Goal: Navigation & Orientation: Find specific page/section

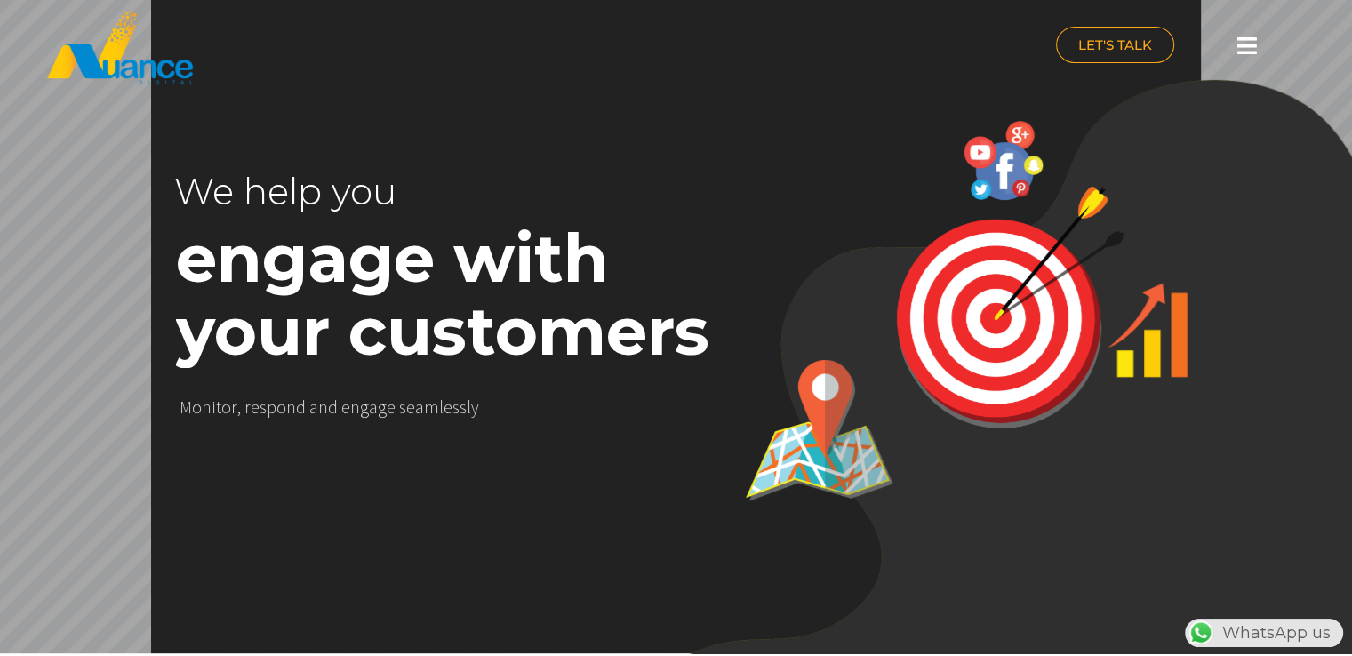
click at [1246, 47] on icon at bounding box center [1247, 46] width 20 height 22
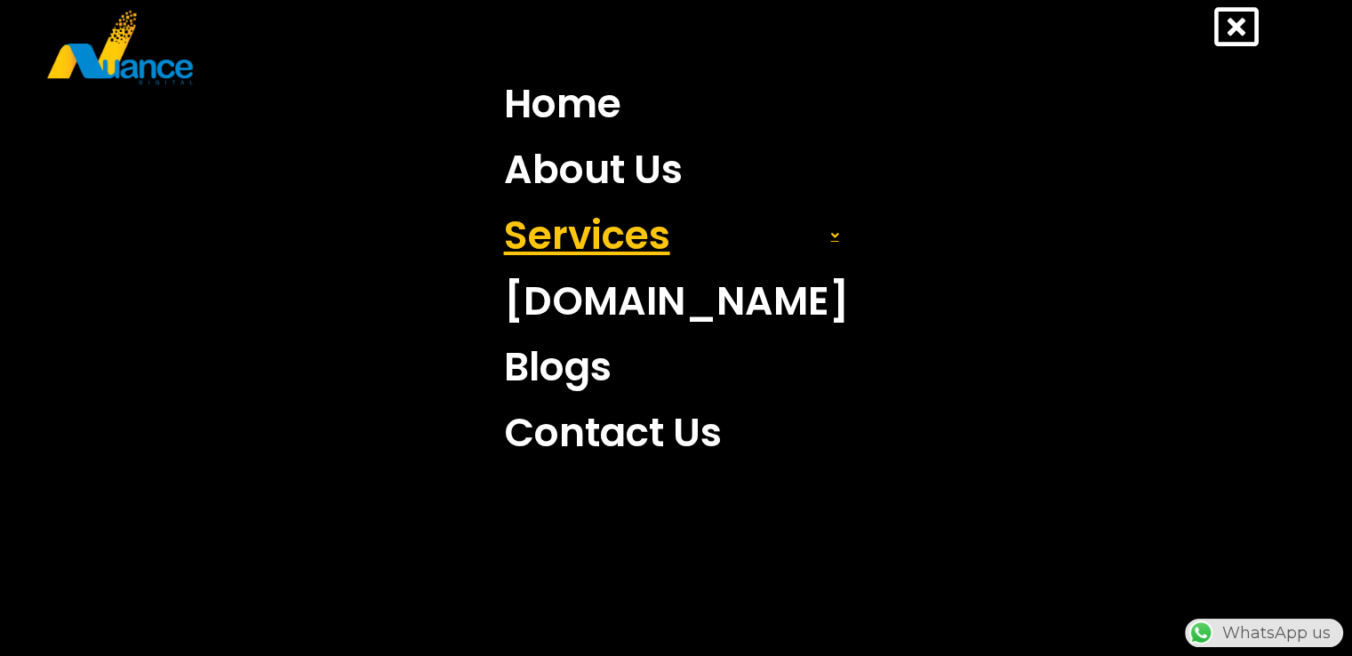
click at [636, 232] on link "Services" at bounding box center [676, 236] width 371 height 66
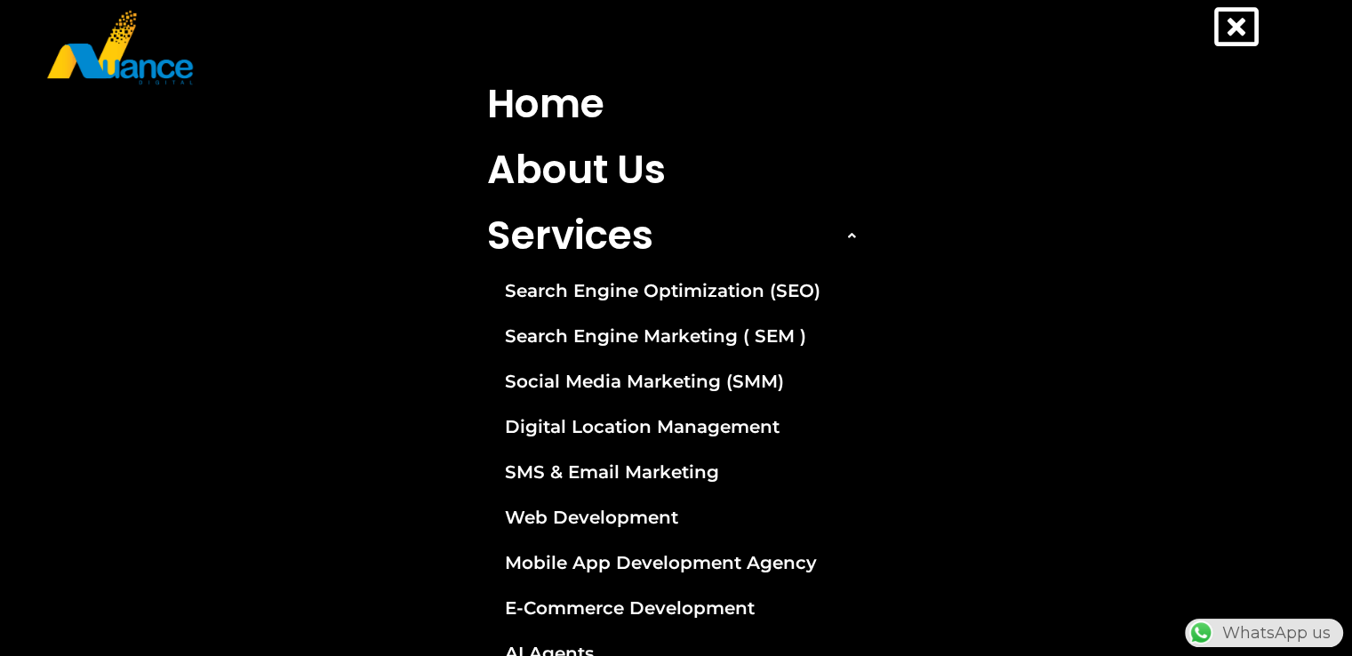
click at [1233, 6] on icon at bounding box center [1236, 26] width 44 height 44
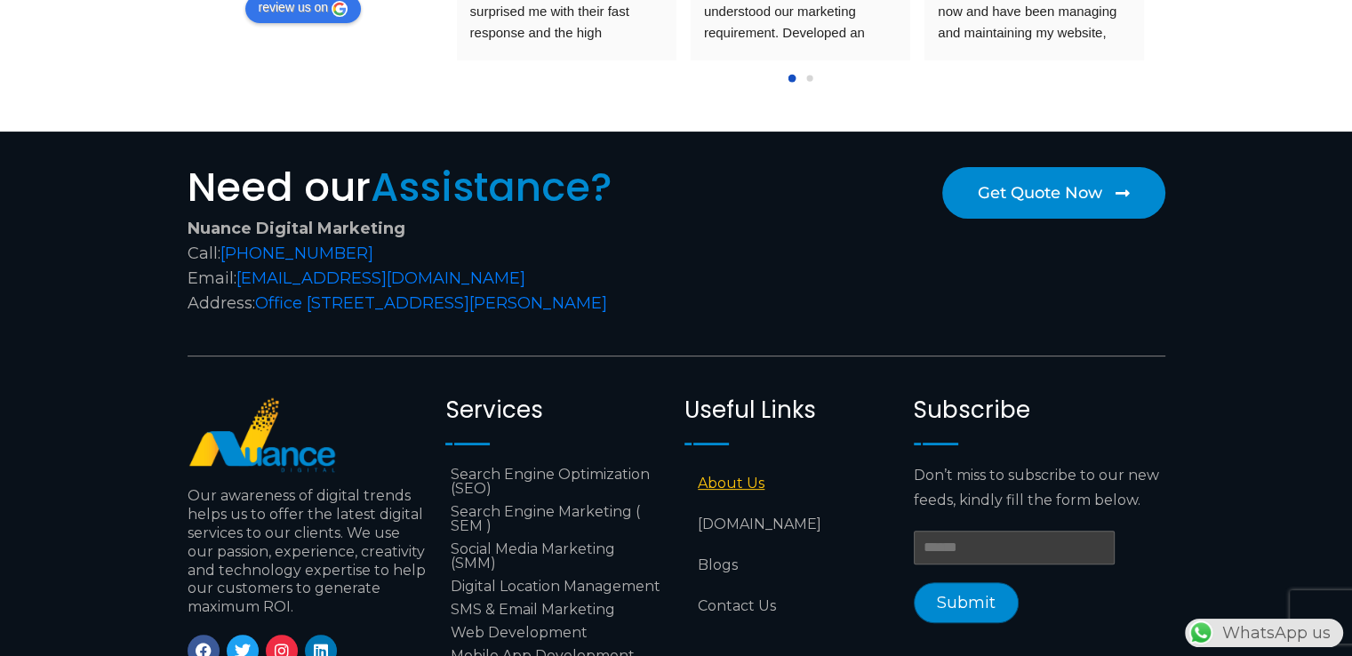
drag, startPoint x: 726, startPoint y: 491, endPoint x: 714, endPoint y: 488, distance: 12.7
click at [714, 488] on link "About Us" at bounding box center [789, 483] width 211 height 41
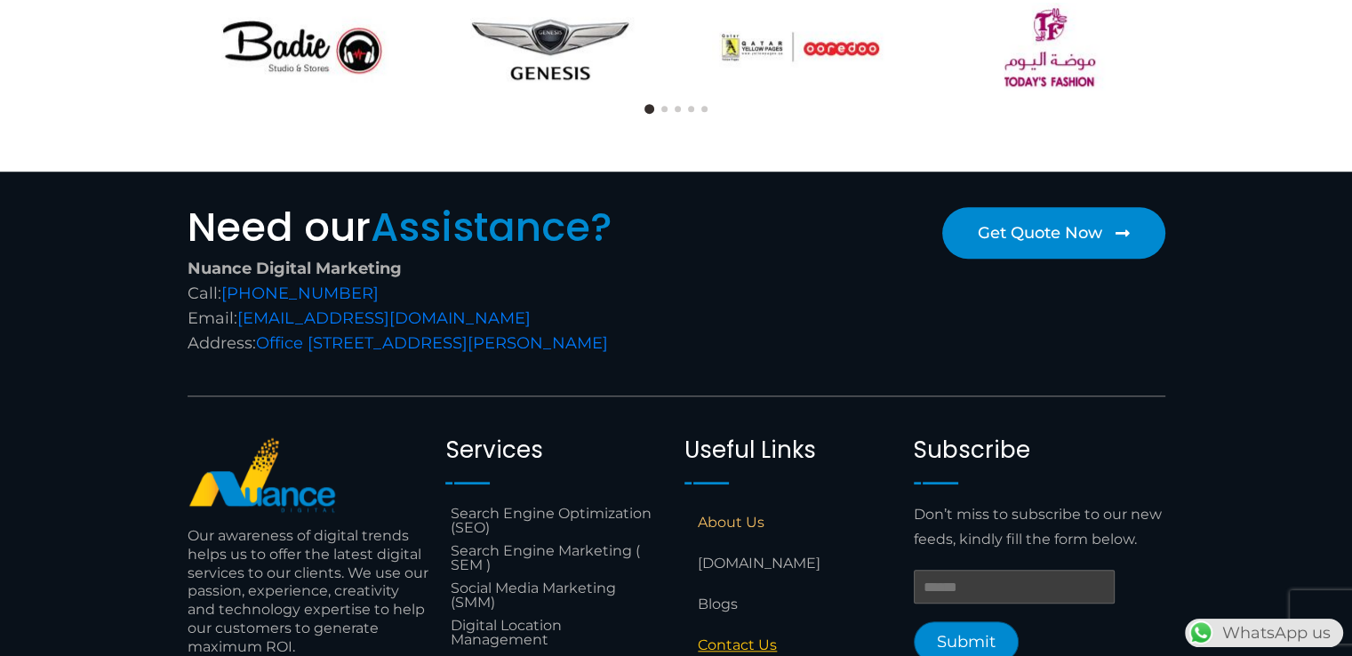
scroll to position [1761, 0]
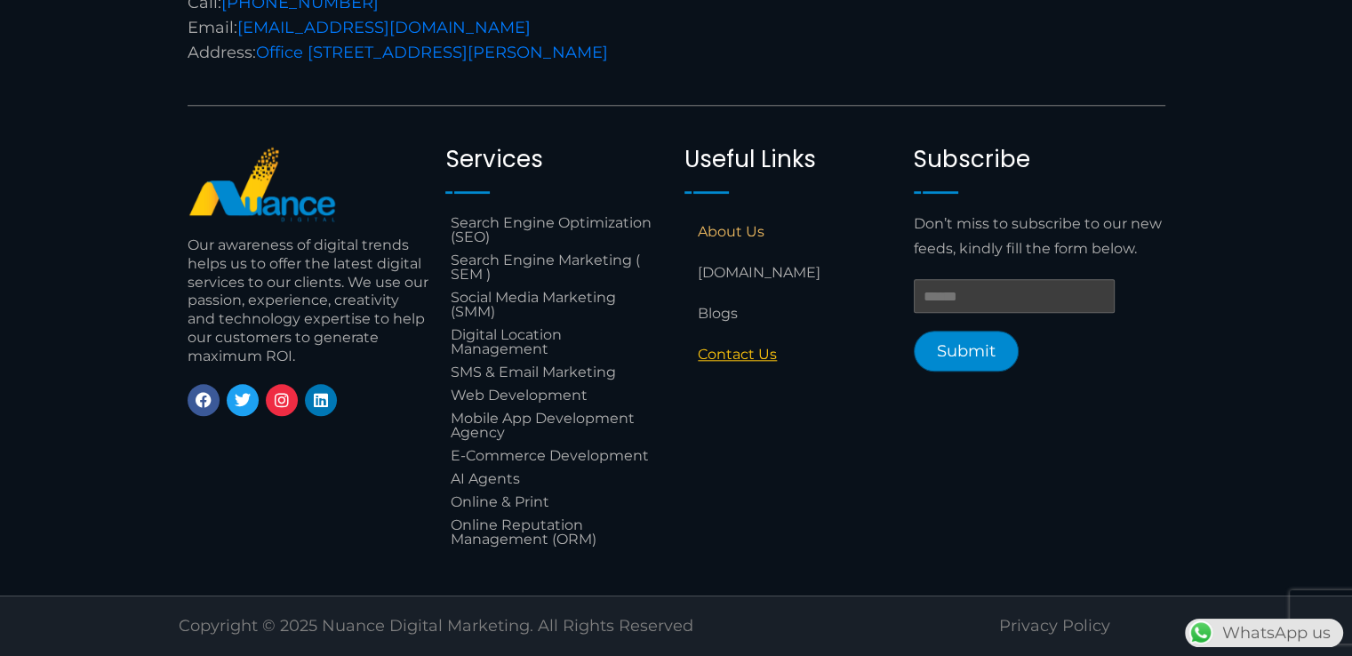
click at [762, 353] on link "Contact Us" at bounding box center [789, 354] width 211 height 41
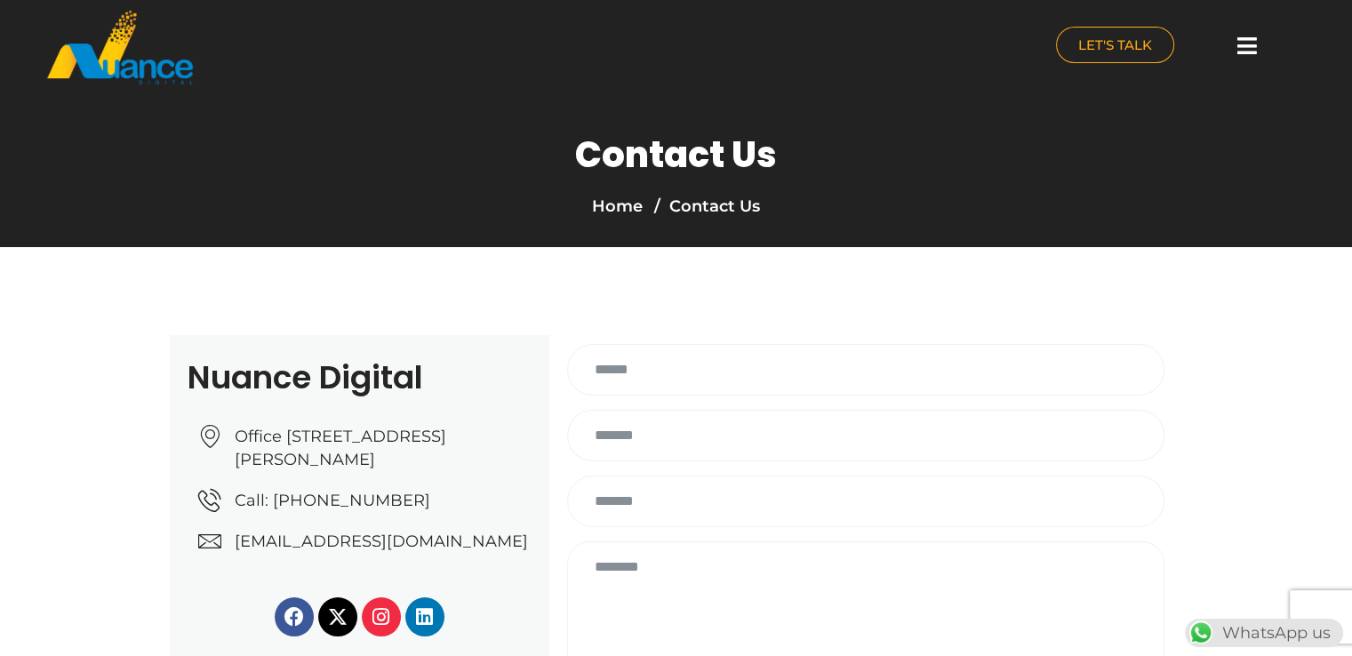
click at [1256, 45] on icon at bounding box center [1247, 46] width 20 height 22
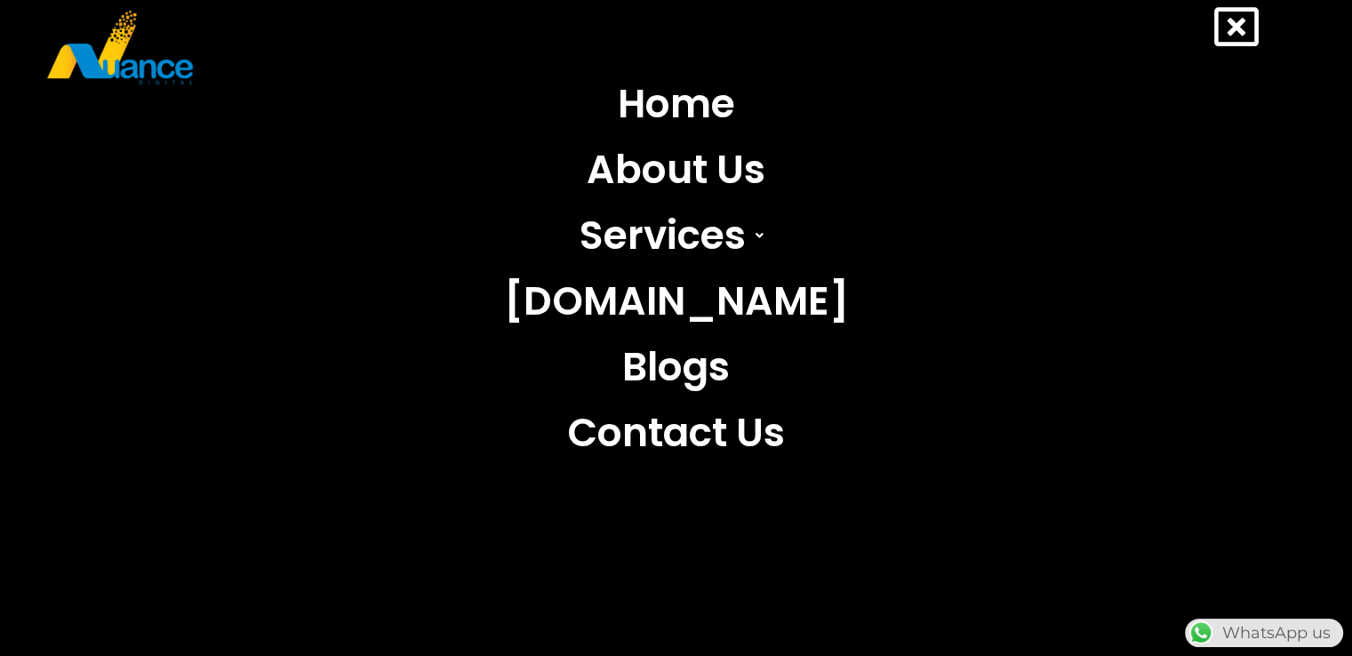
click at [1240, 21] on icon at bounding box center [1236, 26] width 44 height 44
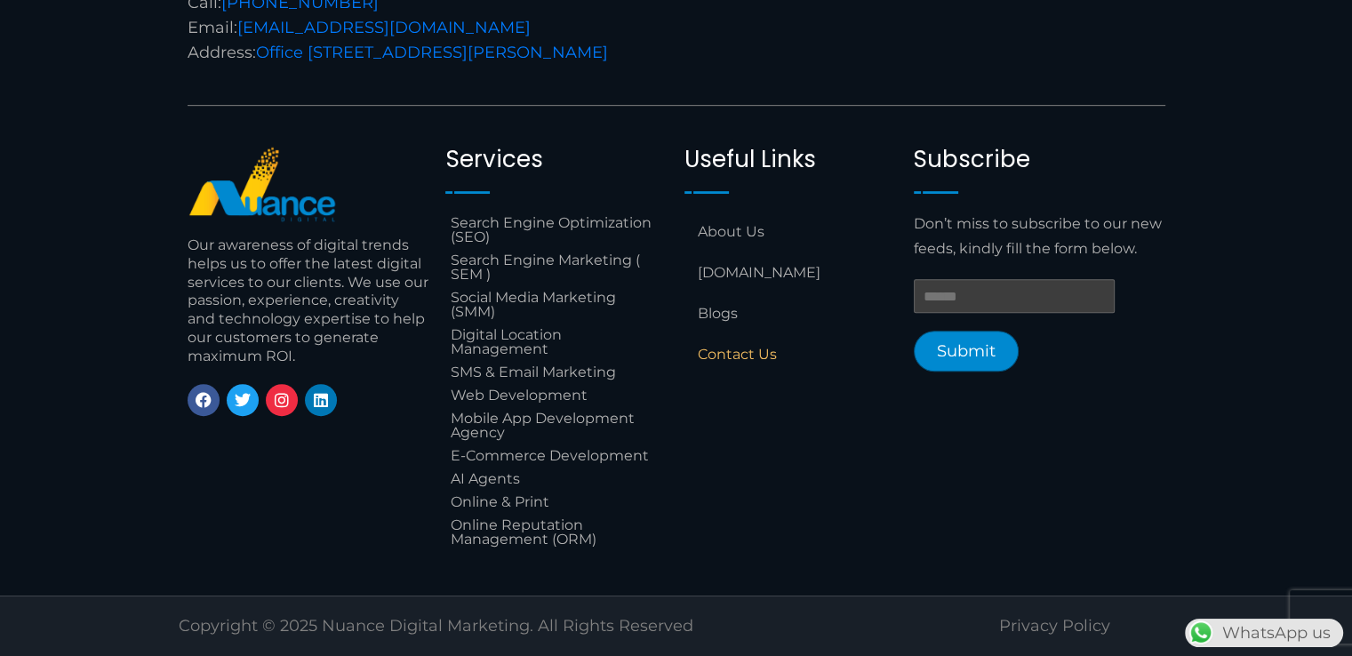
scroll to position [978, 0]
